Goal: Check status: Check status

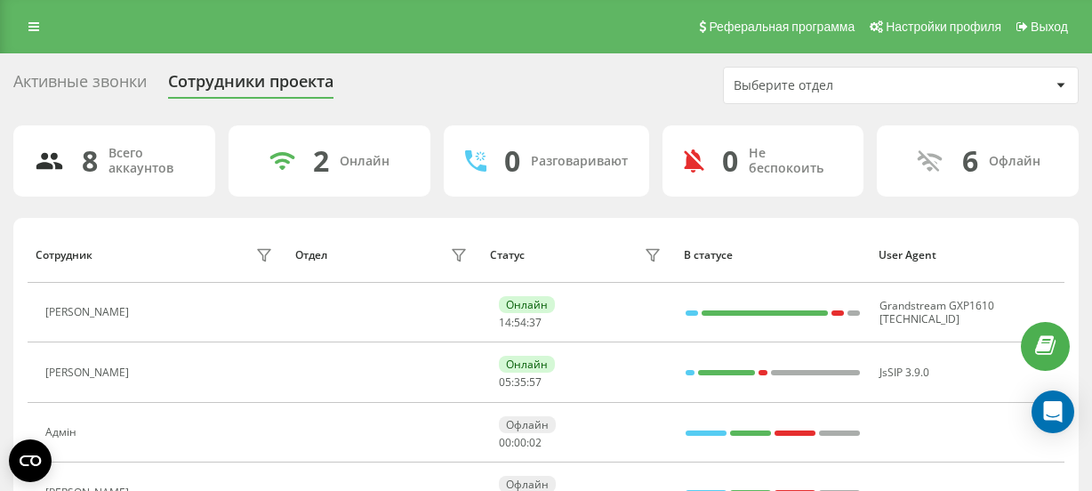
click at [34, 32] on icon at bounding box center [33, 26] width 11 height 12
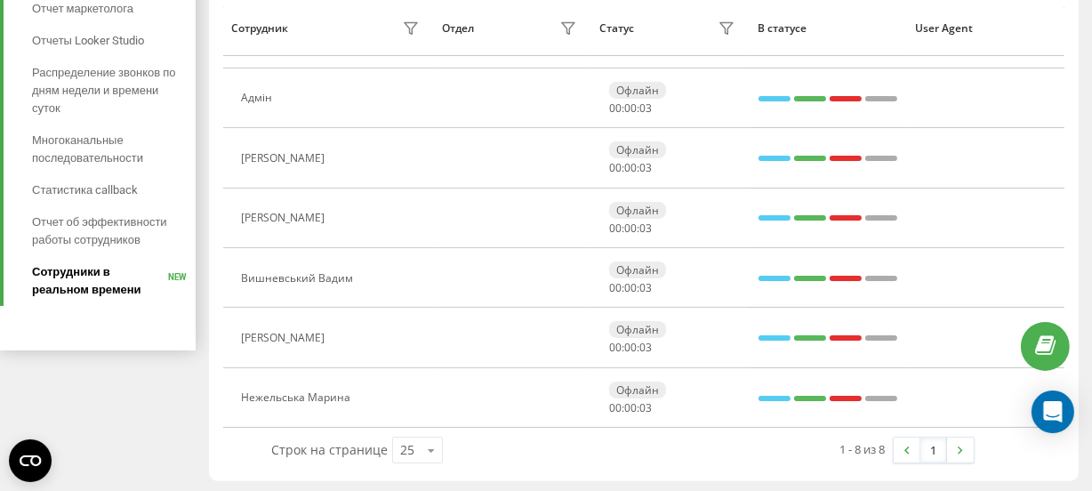
scroll to position [337, 0]
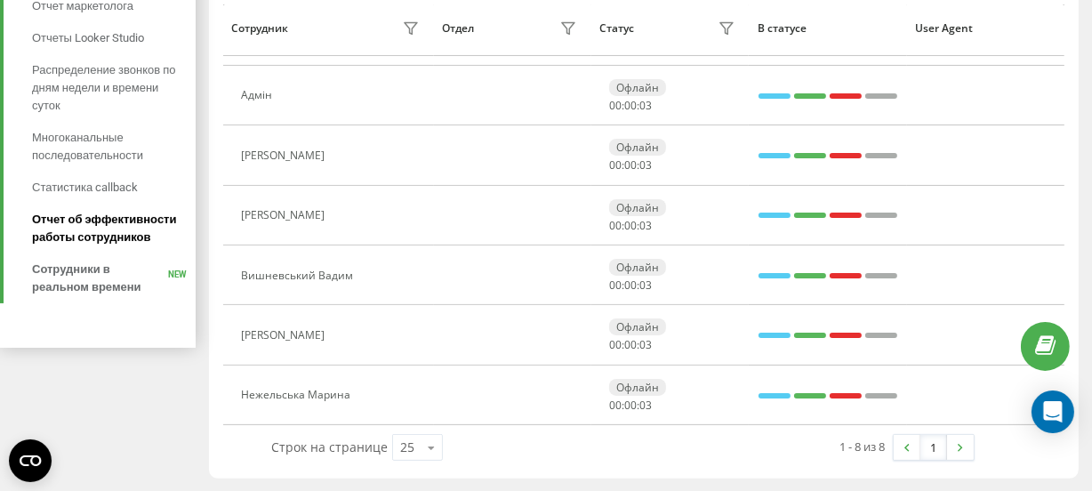
click at [99, 231] on span "Отчет об эффективности работы сотрудников" at bounding box center [109, 229] width 155 height 36
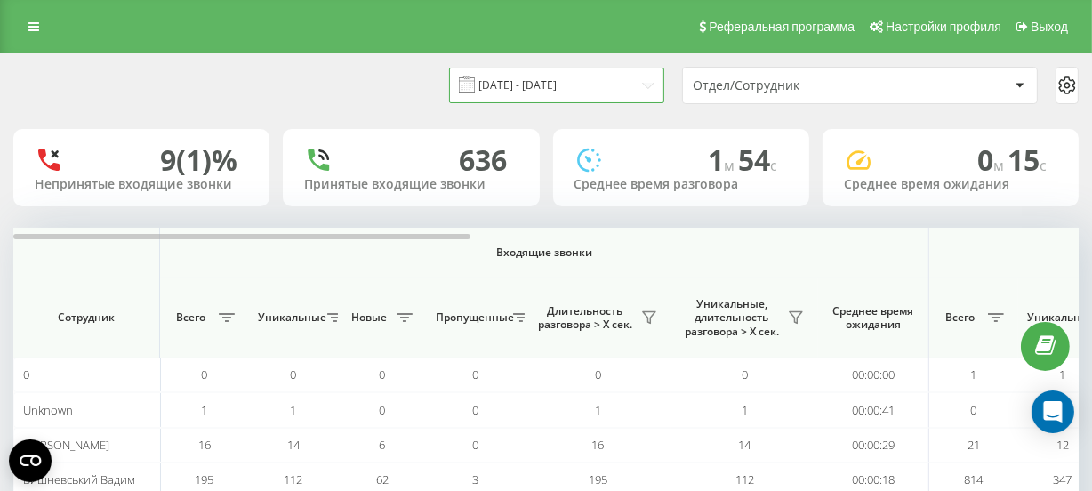
click at [525, 86] on input "23.08.2025 - 23.09.2025" at bounding box center [556, 85] width 215 height 35
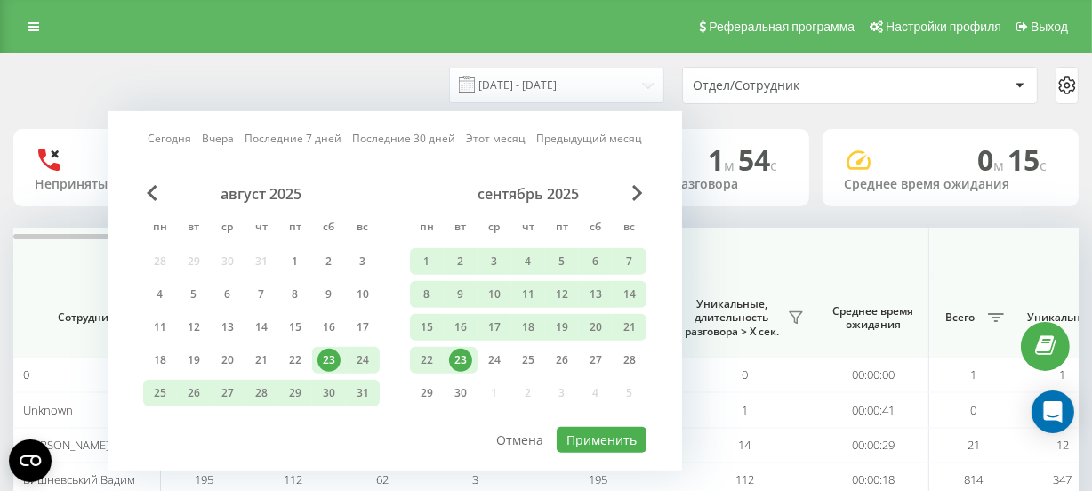
click at [460, 356] on div "23" at bounding box center [460, 360] width 23 height 23
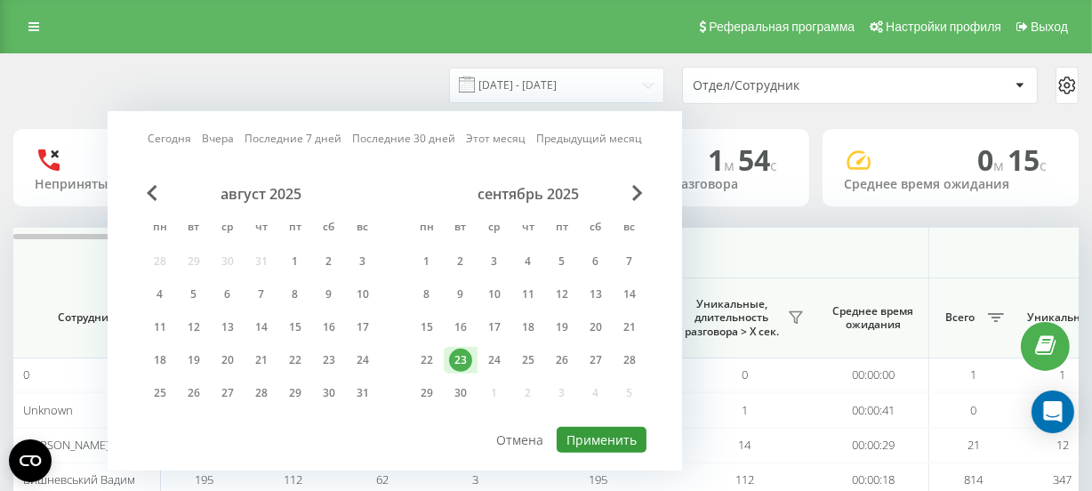
click at [582, 435] on button "Применить" at bounding box center [602, 440] width 90 height 26
type input "23.09.2025 - 23.09.2025"
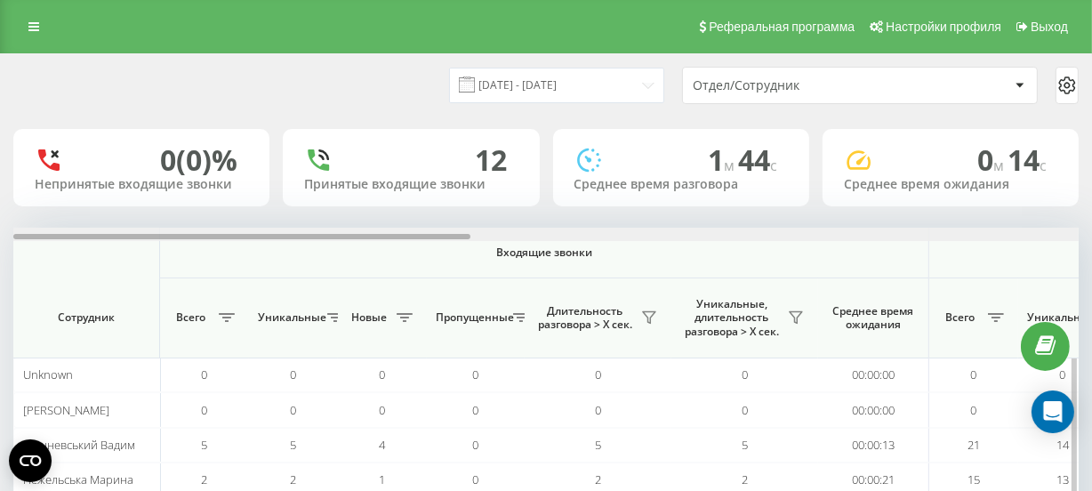
scroll to position [0, 1065]
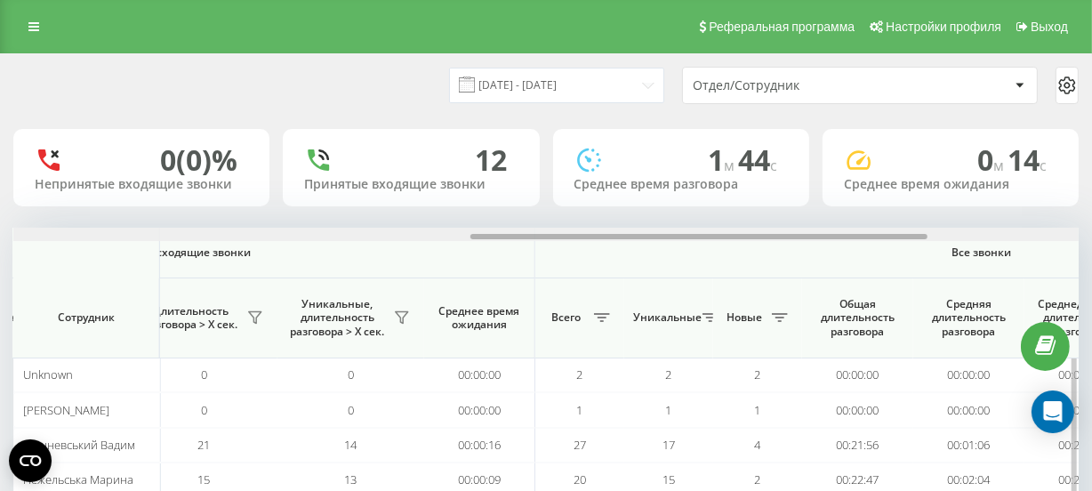
drag, startPoint x: 309, startPoint y: 240, endPoint x: 338, endPoint y: 239, distance: 28.5
click at [338, 239] on div at bounding box center [545, 234] width 1065 height 13
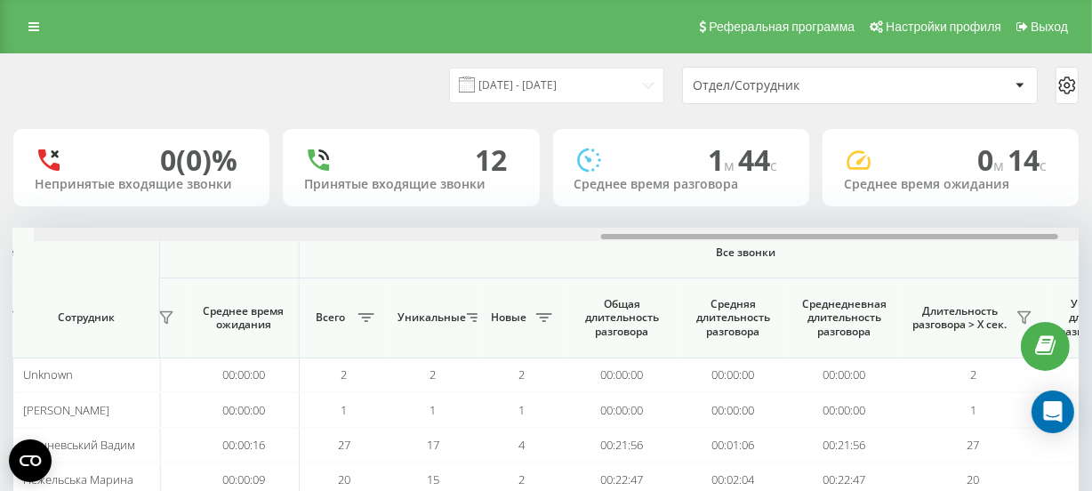
scroll to position [0, 1415]
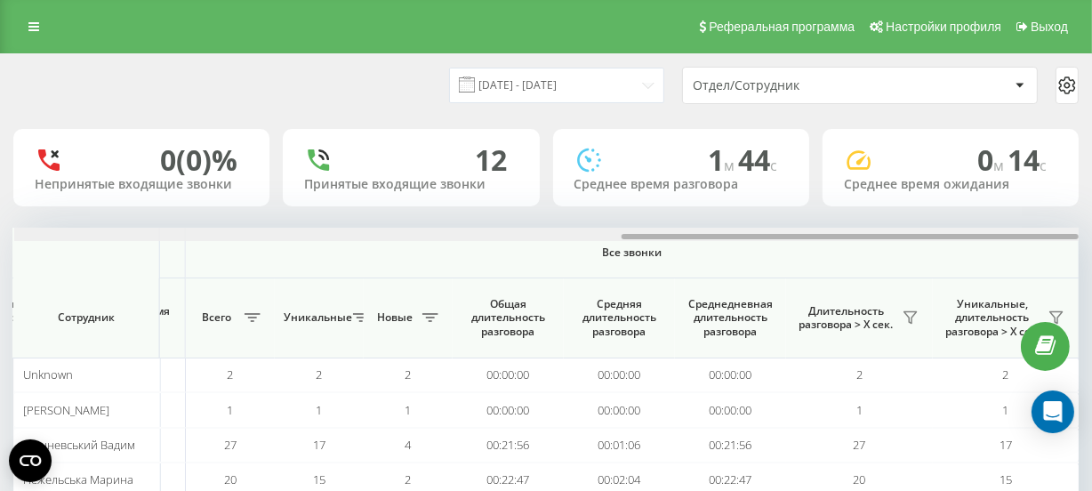
drag, startPoint x: 499, startPoint y: 234, endPoint x: 743, endPoint y: 225, distance: 244.7
click at [743, 225] on div "23.09.2025 - 23.09.2025 Отдел/Сотрудник 0 (0)% Непринятые входящие звонки 12 Пр…" at bounding box center [545, 336] width 1065 height 565
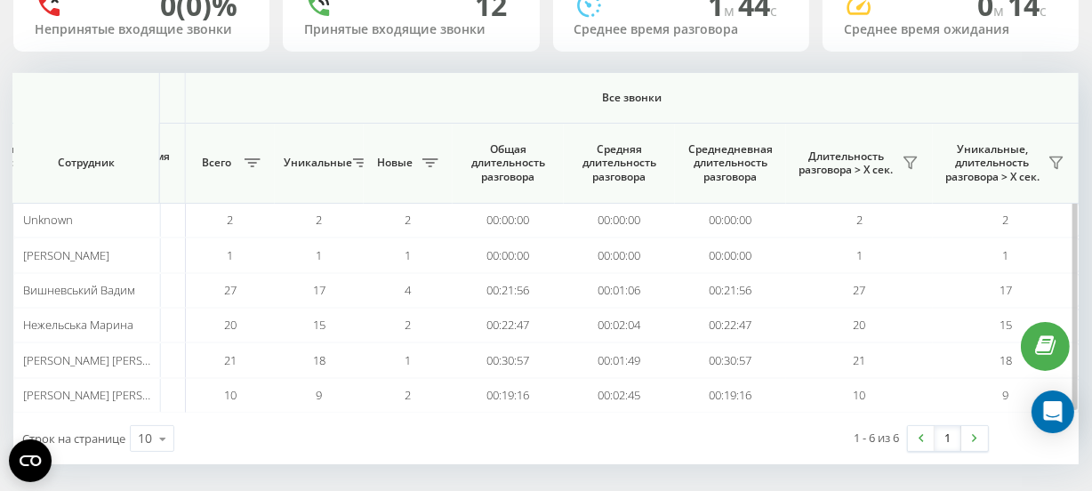
scroll to position [162, 0]
